Goal: Find specific page/section: Find specific page/section

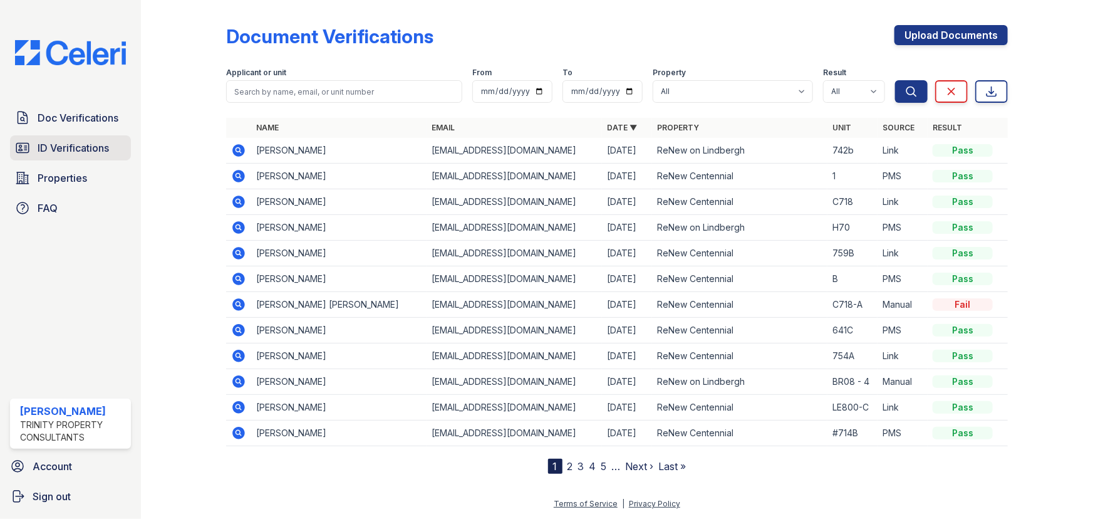
click at [72, 153] on span "ID Verifications" at bounding box center [73, 147] width 71 height 15
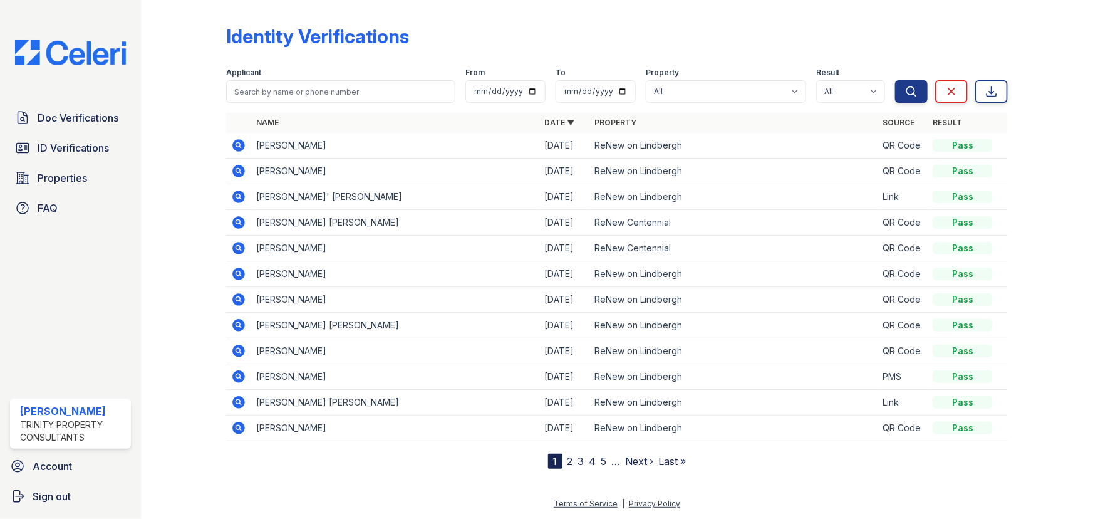
click at [75, 117] on span "Doc Verifications" at bounding box center [78, 117] width 81 height 15
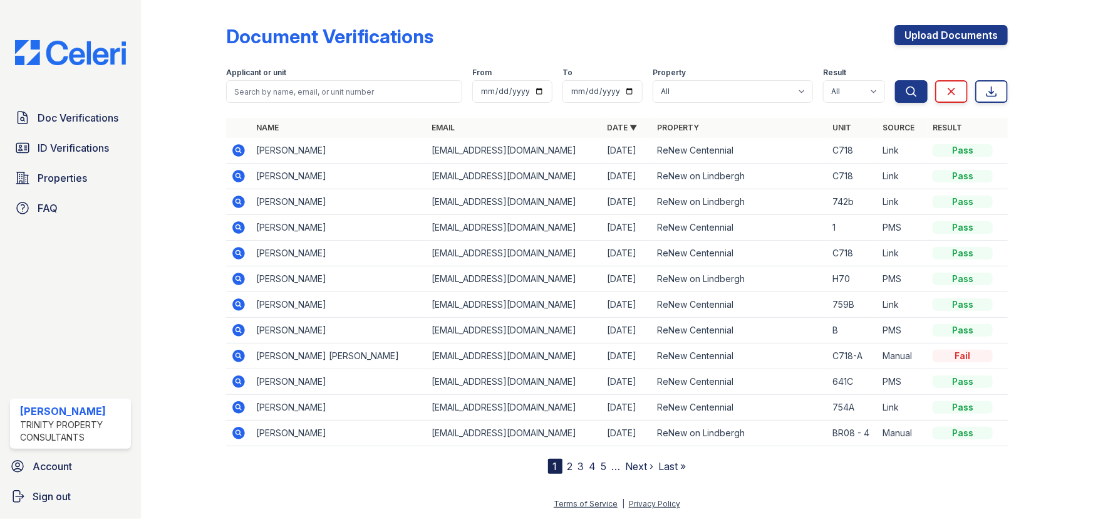
click at [75, 117] on span "Doc Verifications" at bounding box center [78, 117] width 81 height 15
click at [62, 155] on span "ID Verifications" at bounding box center [73, 147] width 71 height 15
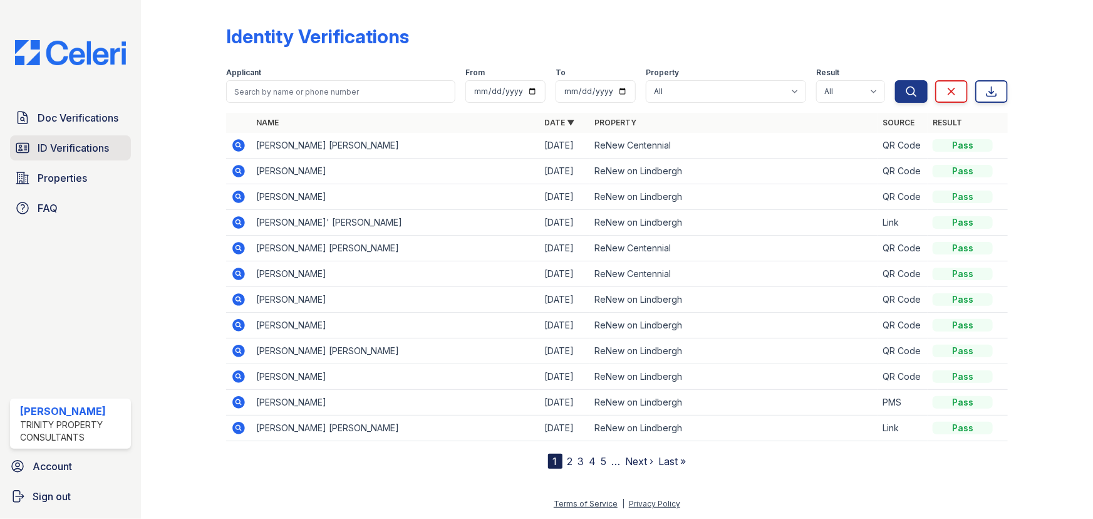
click at [66, 138] on link "ID Verifications" at bounding box center [70, 147] width 121 height 25
click at [92, 120] on span "Doc Verifications" at bounding box center [78, 117] width 81 height 15
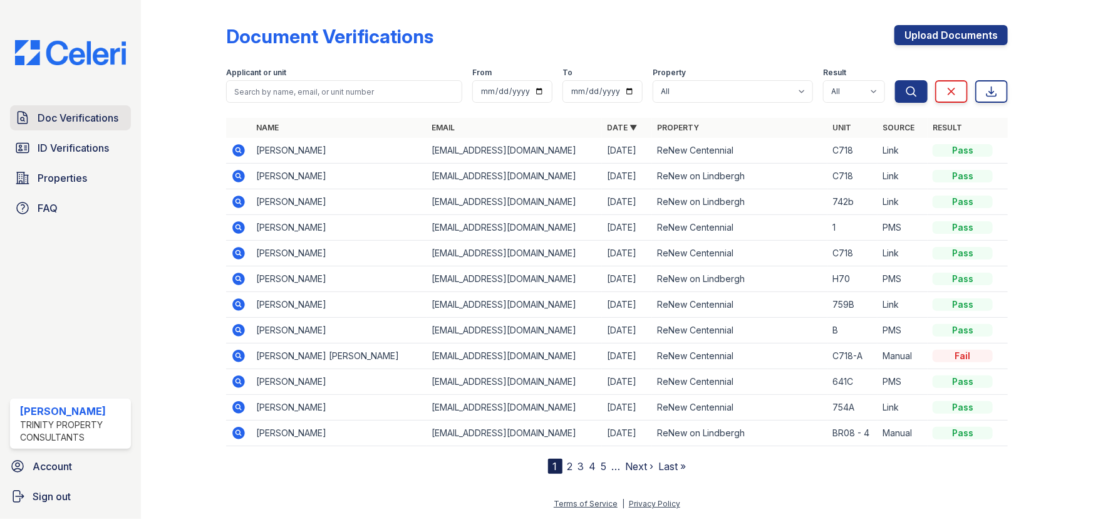
click at [97, 125] on span "Doc Verifications" at bounding box center [78, 117] width 81 height 15
click at [241, 205] on icon at bounding box center [238, 201] width 13 height 13
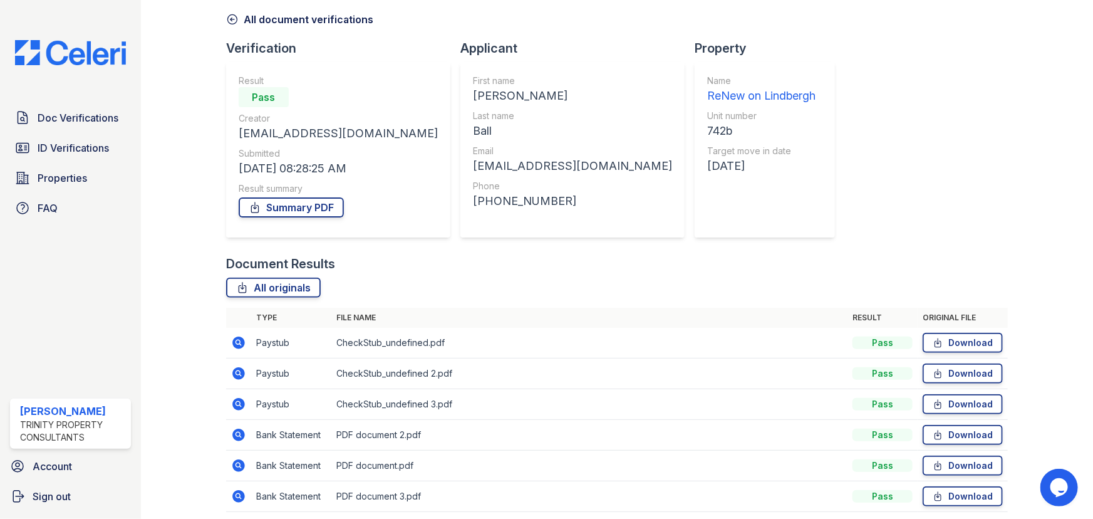
scroll to position [100, 0]
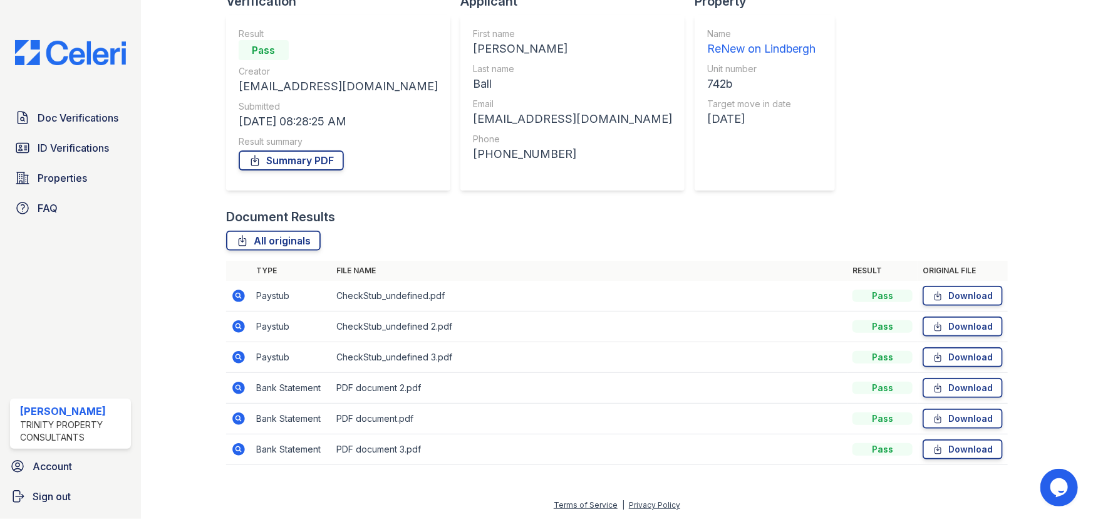
click at [238, 300] on icon at bounding box center [238, 295] width 13 height 13
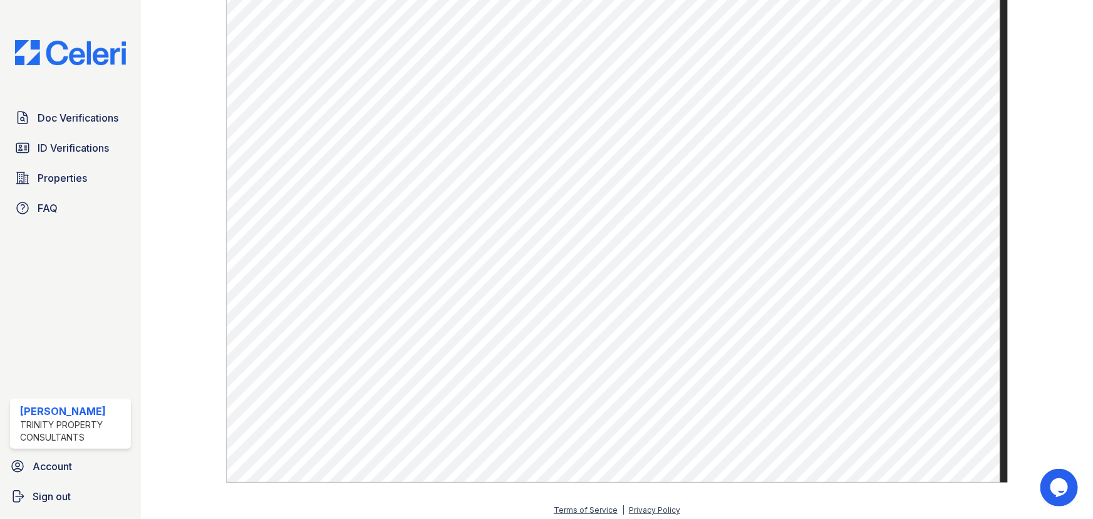
scroll to position [601, 0]
